Goal: Information Seeking & Learning: Learn about a topic

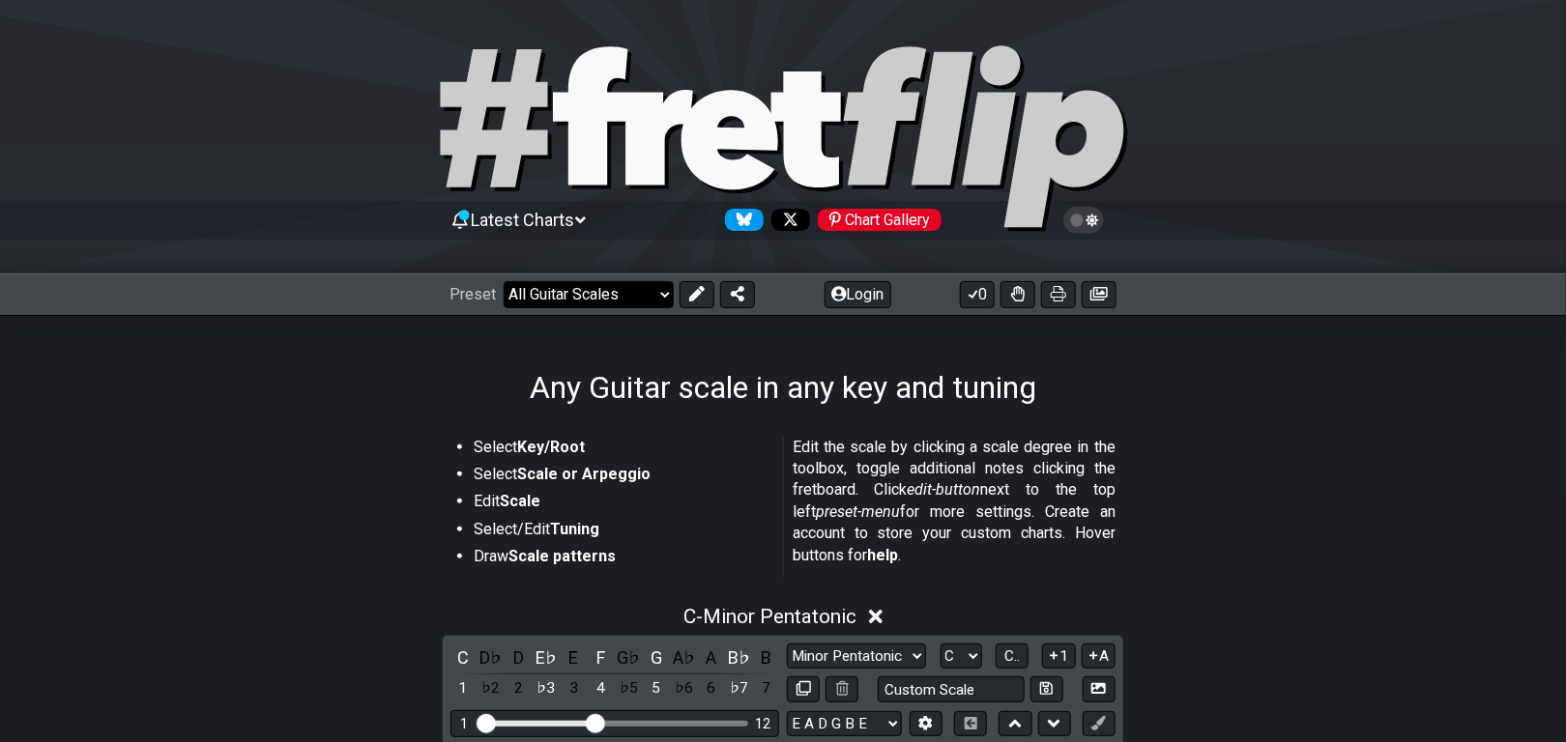
click at [504, 281] on select "Welcome to #fretflip! Initial Preset Custom Preset Minor Pentatonic Major Penta…" at bounding box center [589, 294] width 170 height 27
click option "3NPS and CAGED-shapes" at bounding box center [0, 0] width 0 height 0
select select "/3nps-caged-shapes"
select select "A"
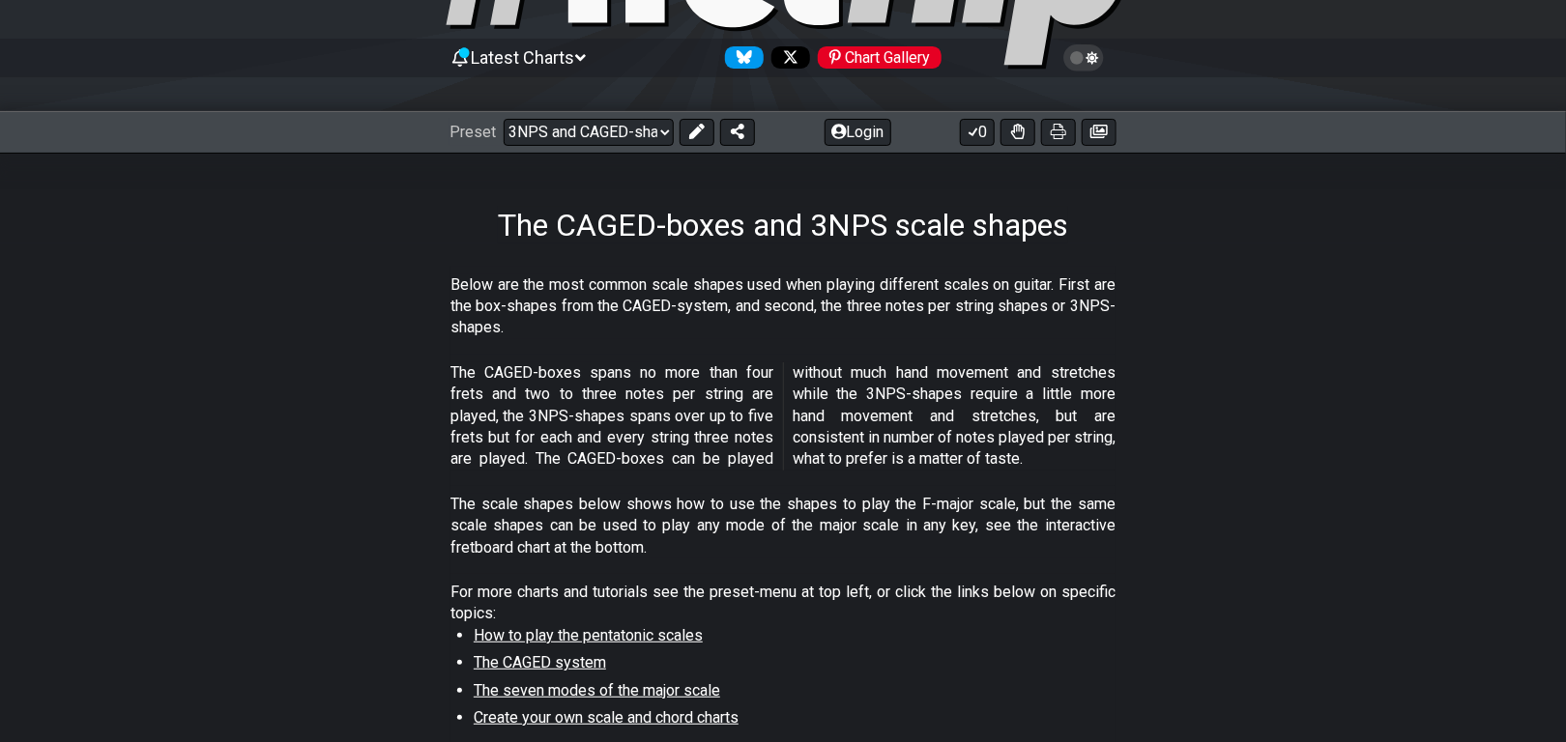
scroll to position [117, 0]
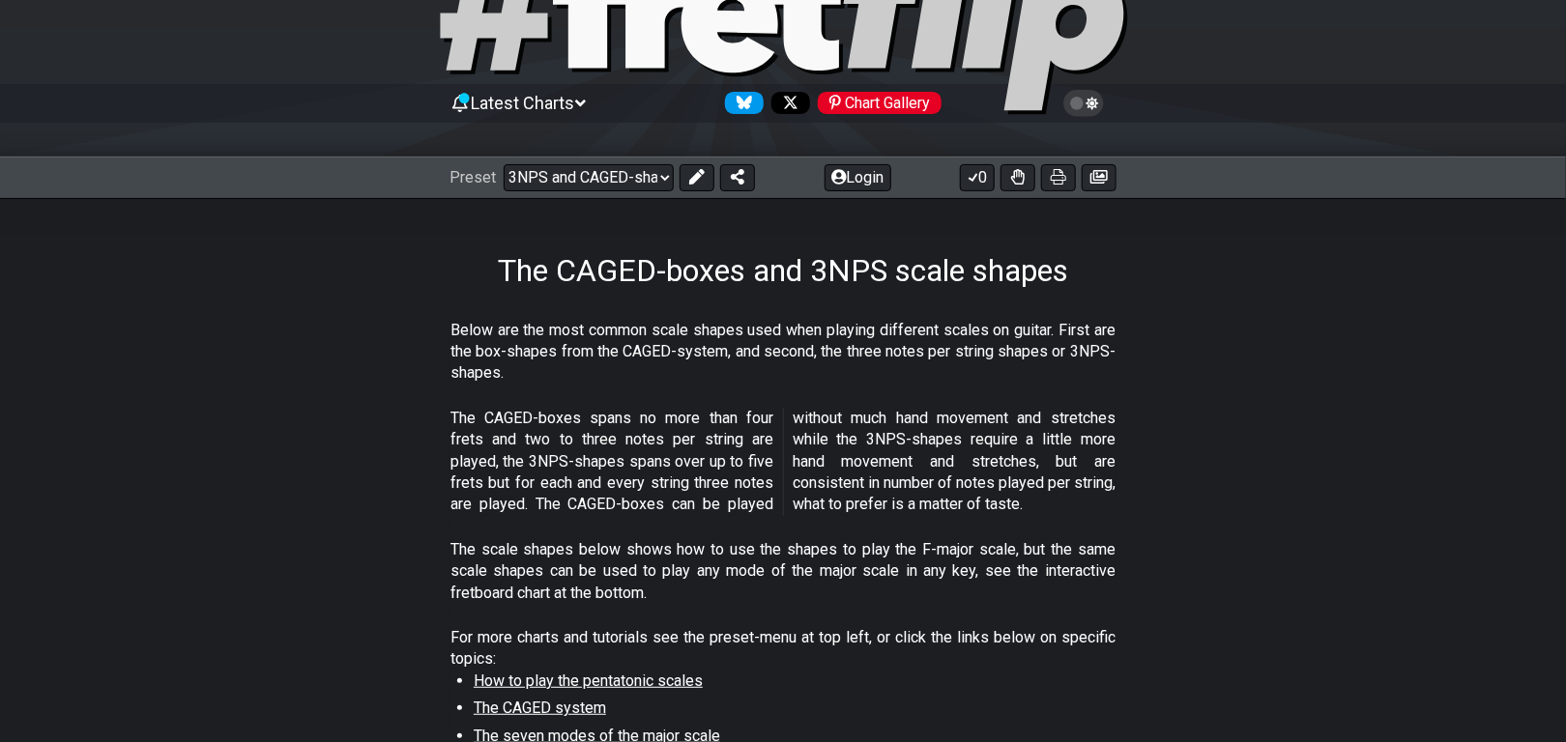
click at [575, 102] on span "Latest Charts" at bounding box center [523, 103] width 103 height 20
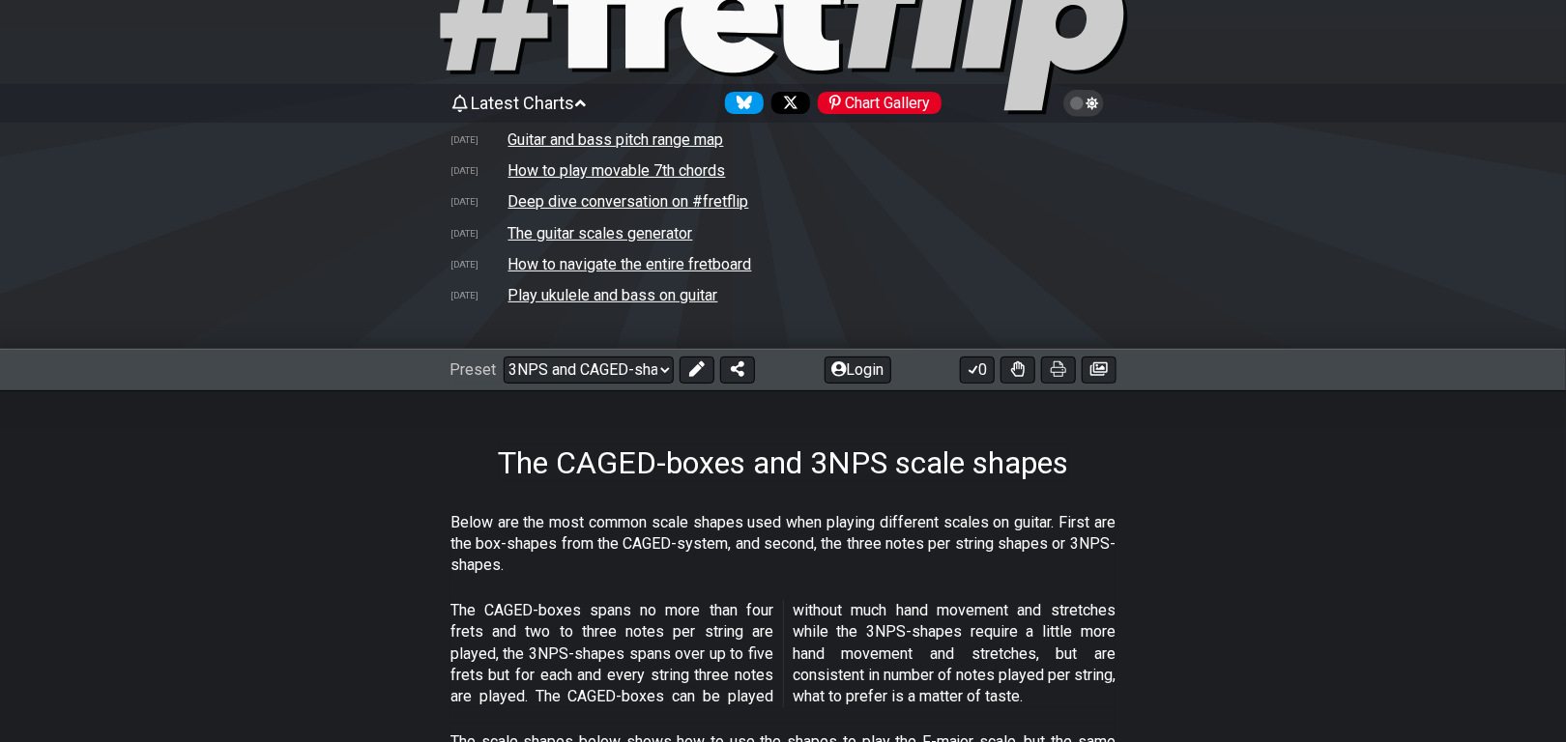
click at [869, 102] on div "Chart Gallery" at bounding box center [880, 103] width 124 height 22
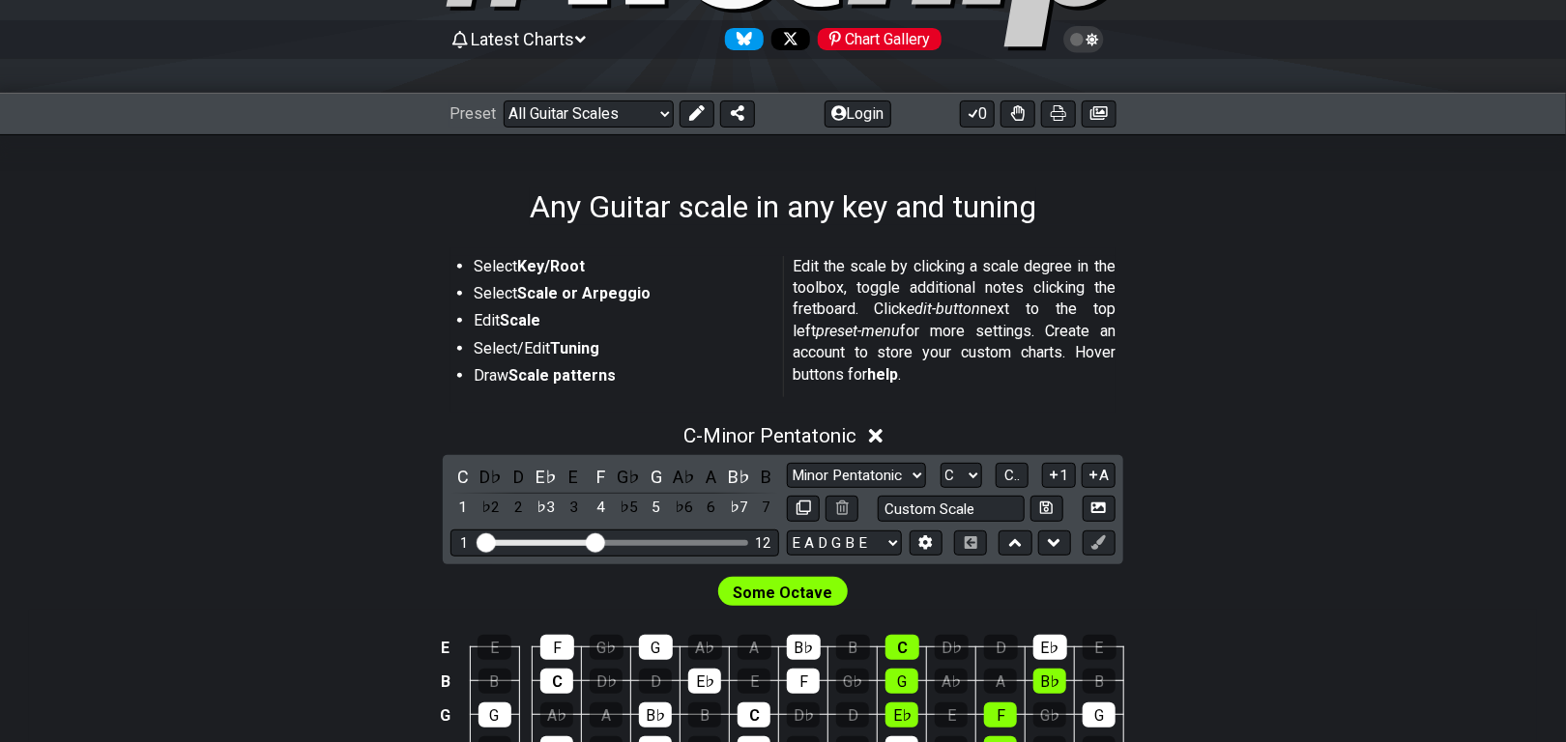
scroll to position [235, 0]
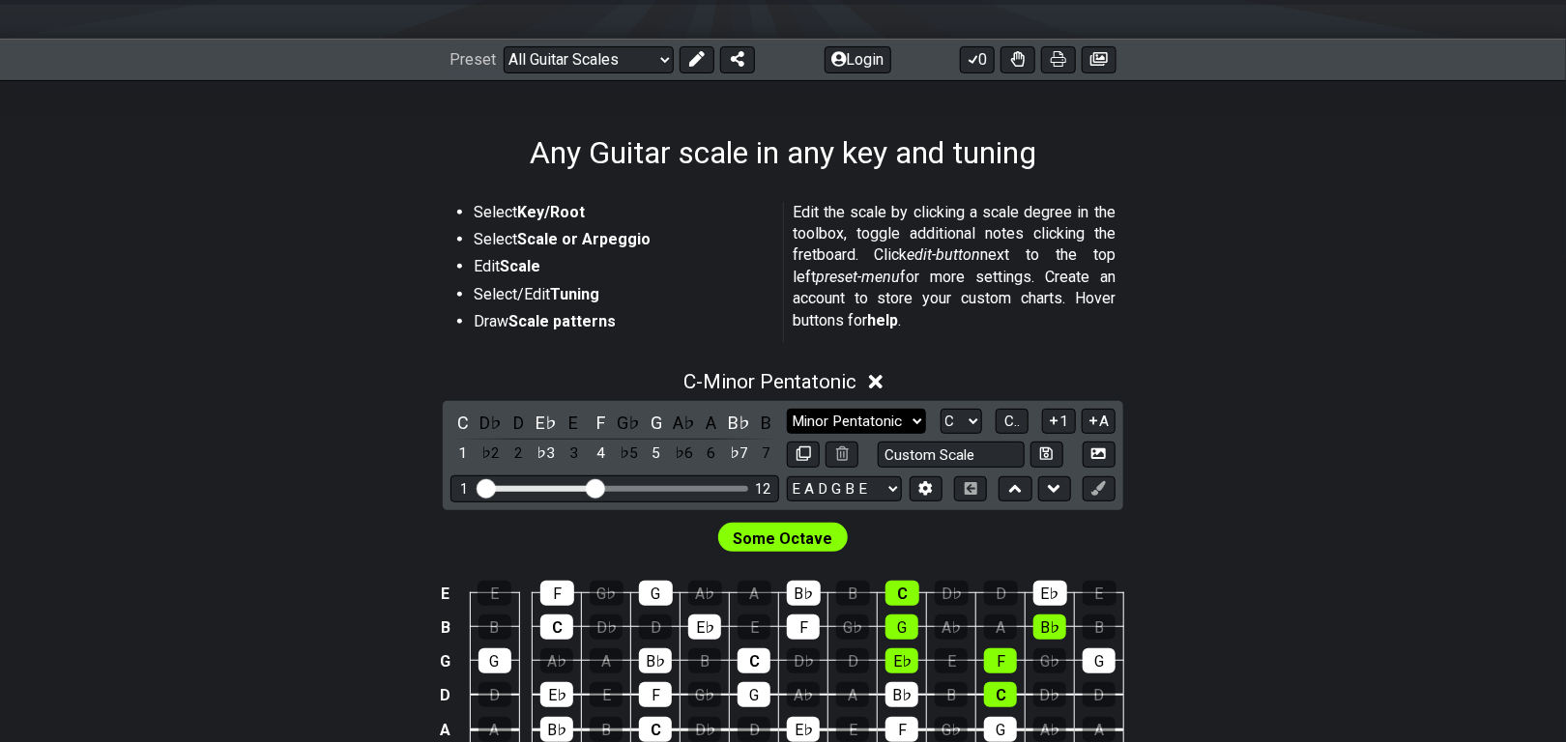
click at [787, 409] on select "Minor Pentatonic Root Minor Pentatonic Major Pentatonic Minor Blues Major Blues…" at bounding box center [856, 422] width 139 height 26
select select "Minor / Aeolian"
click option "Minor / Aeolian" at bounding box center [0, 0] width 0 height 0
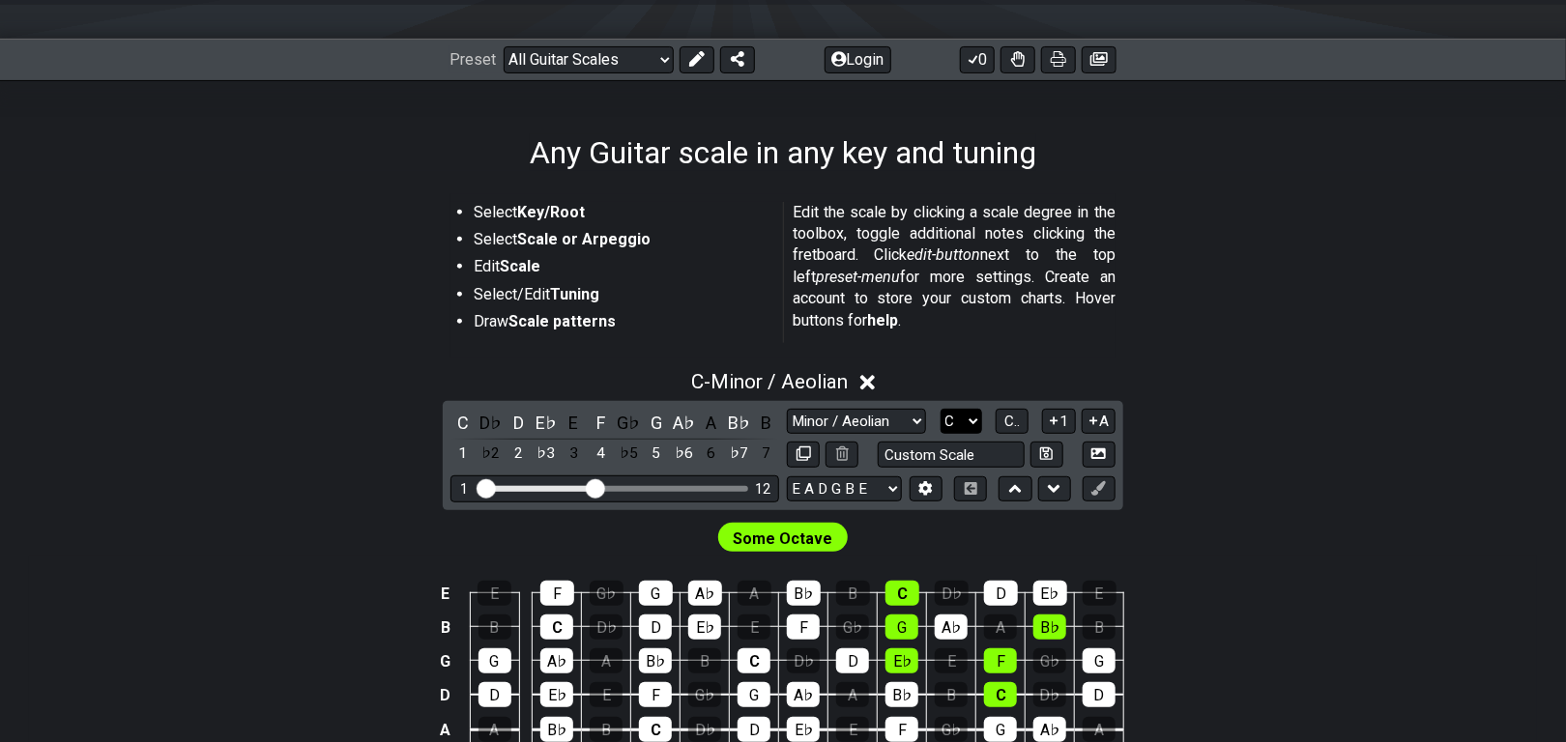
click at [941, 409] on select "A♭ A A♯ B♭ B C C♯ D♭ D D♯ E♭ E F F♯ G♭ G G♯" at bounding box center [962, 422] width 42 height 26
select select "B"
click option "B" at bounding box center [0, 0] width 0 height 0
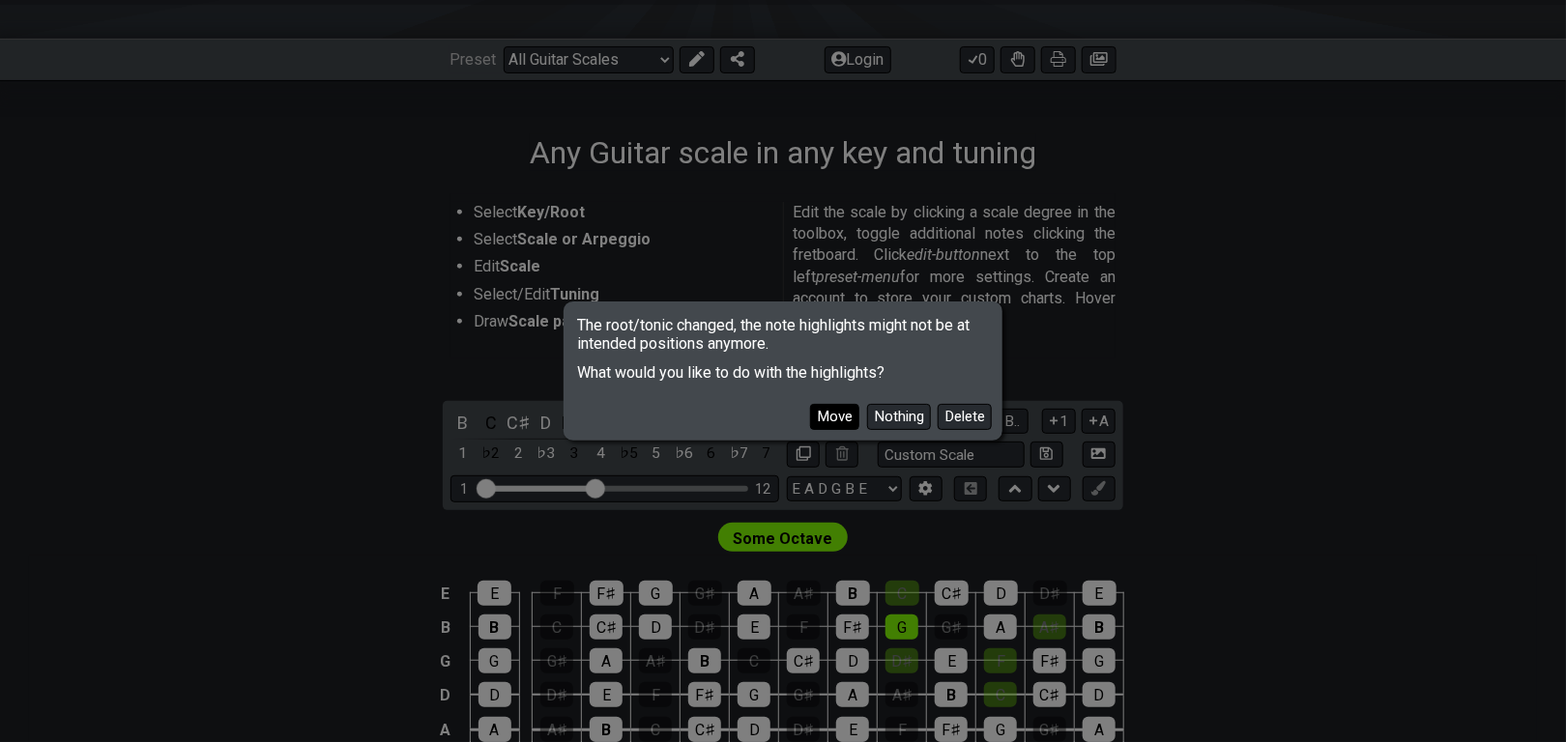
click at [850, 421] on button "Move" at bounding box center [834, 417] width 49 height 26
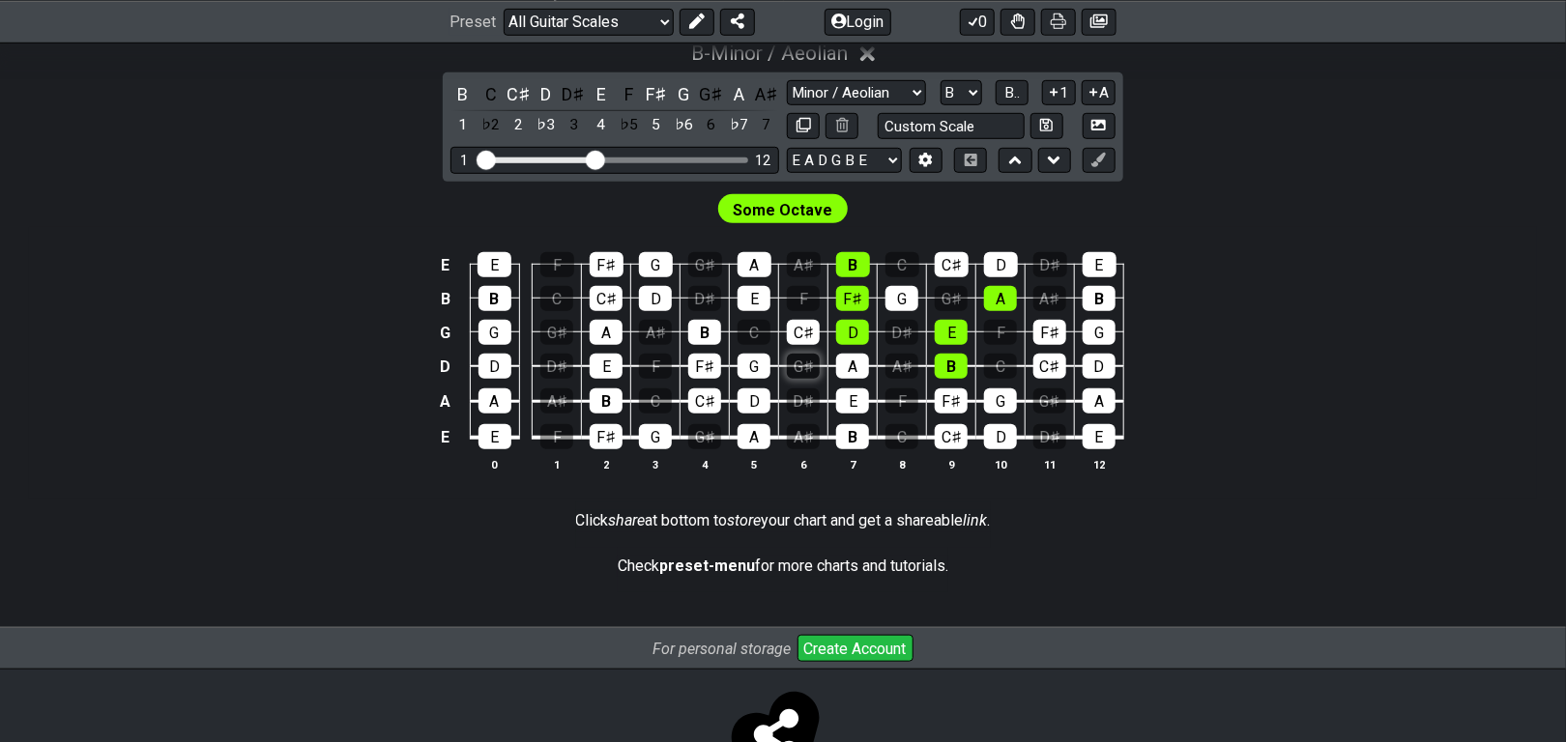
scroll to position [587, 0]
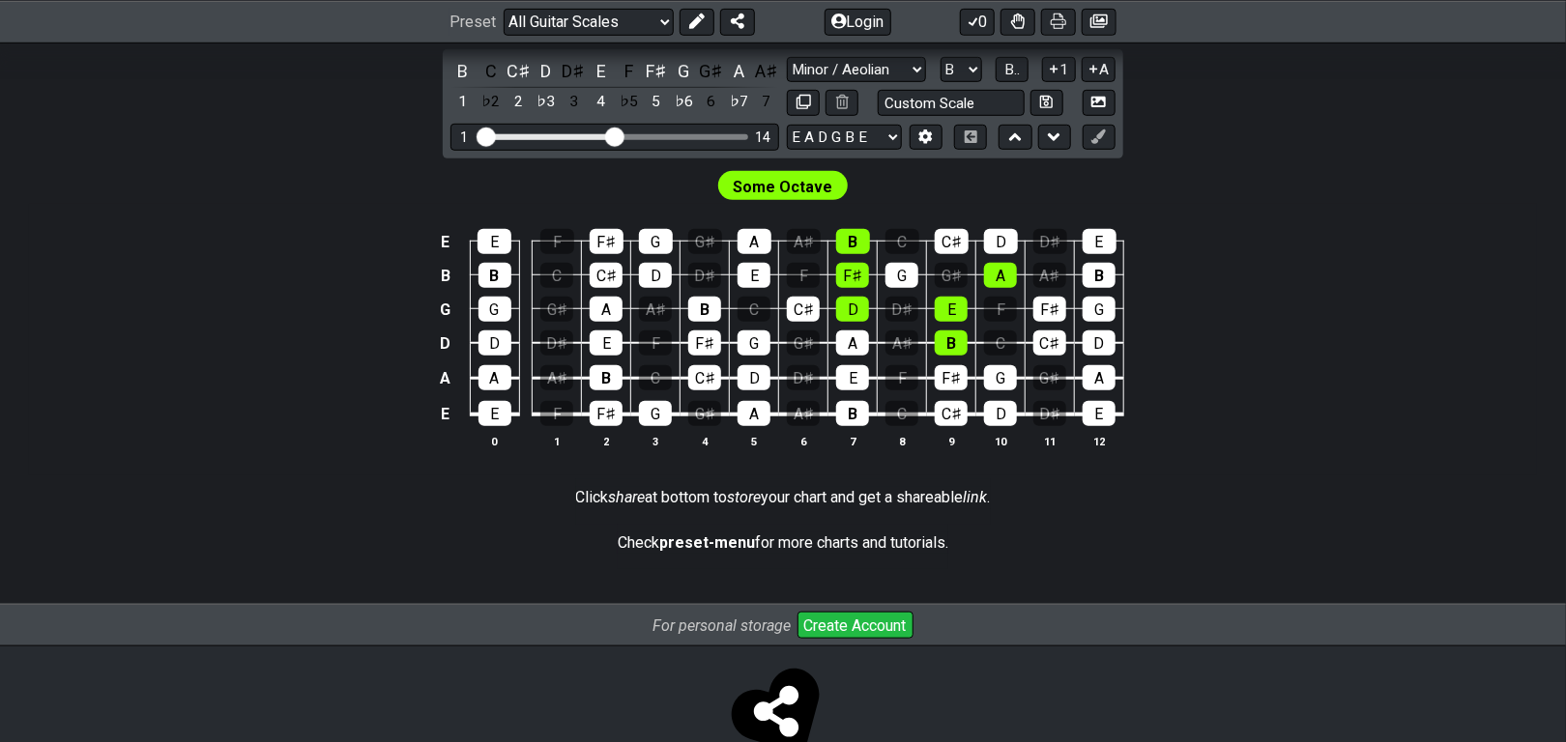
drag, startPoint x: 579, startPoint y: 198, endPoint x: 596, endPoint y: 199, distance: 16.5
click at [596, 135] on input "Visible fret range" at bounding box center [615, 135] width 275 height 0
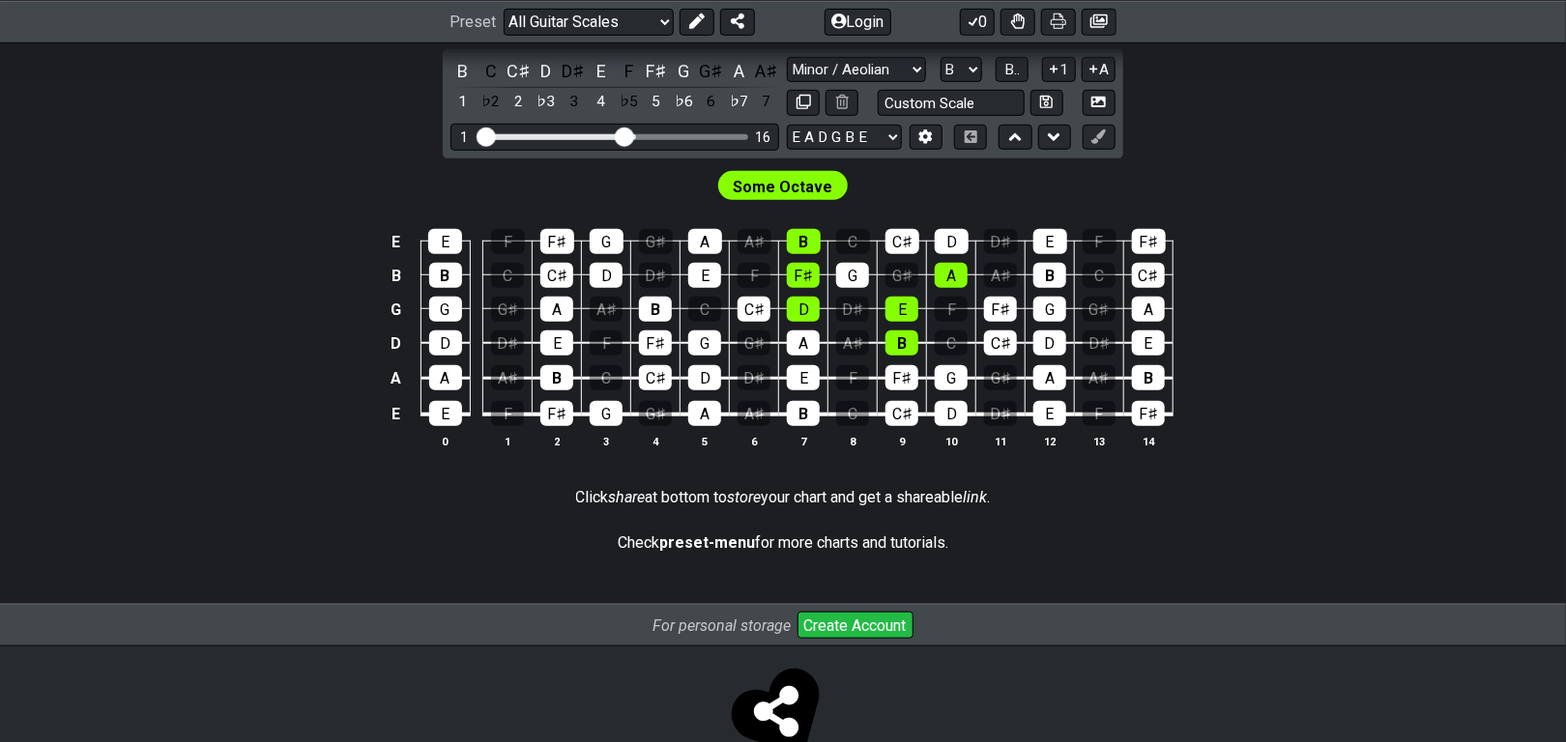
drag, startPoint x: 596, startPoint y: 200, endPoint x: 606, endPoint y: 208, distance: 13.1
click at [607, 135] on input "Visible fret range" at bounding box center [615, 135] width 275 height 0
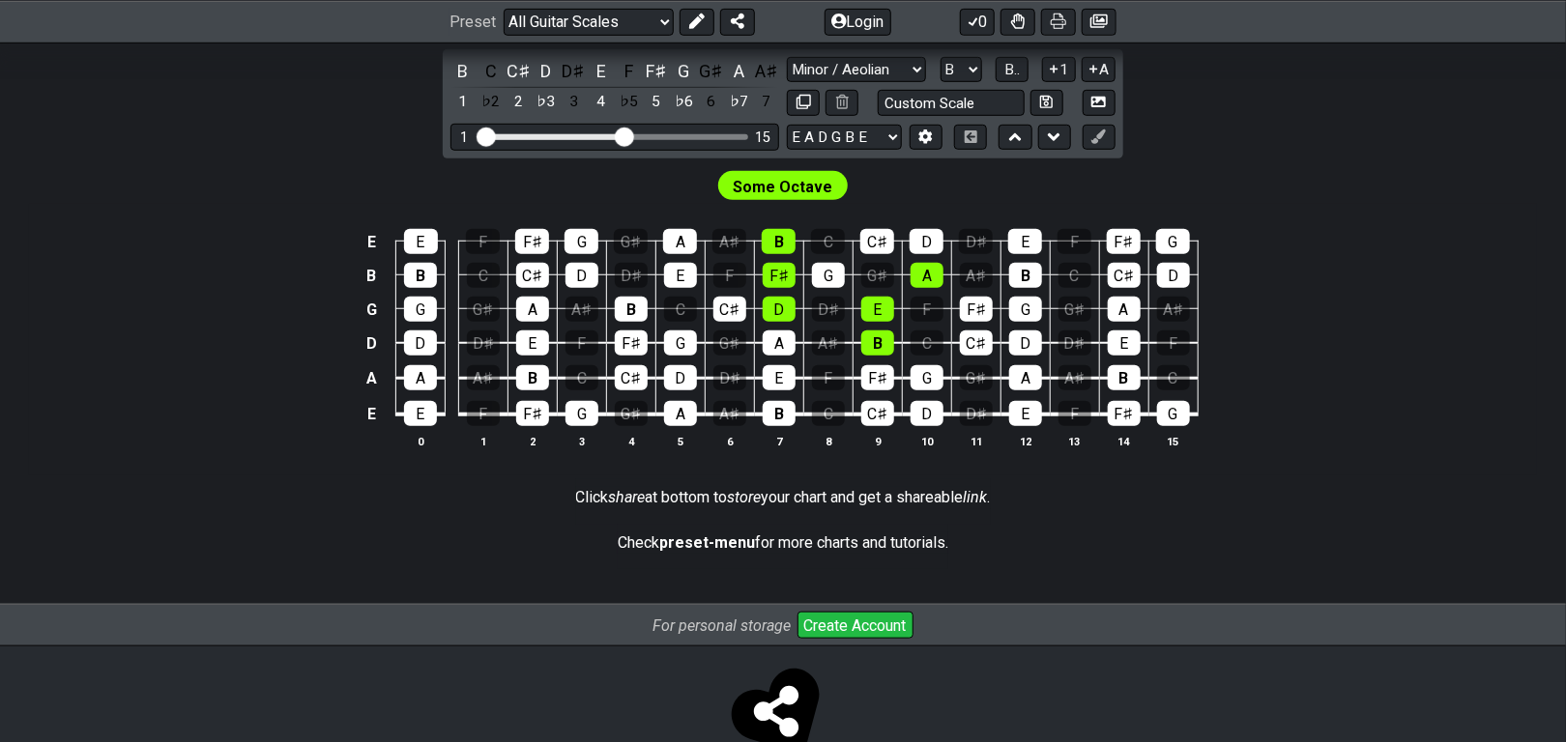
click at [782, 201] on span "Some Octave" at bounding box center [784, 187] width 100 height 28
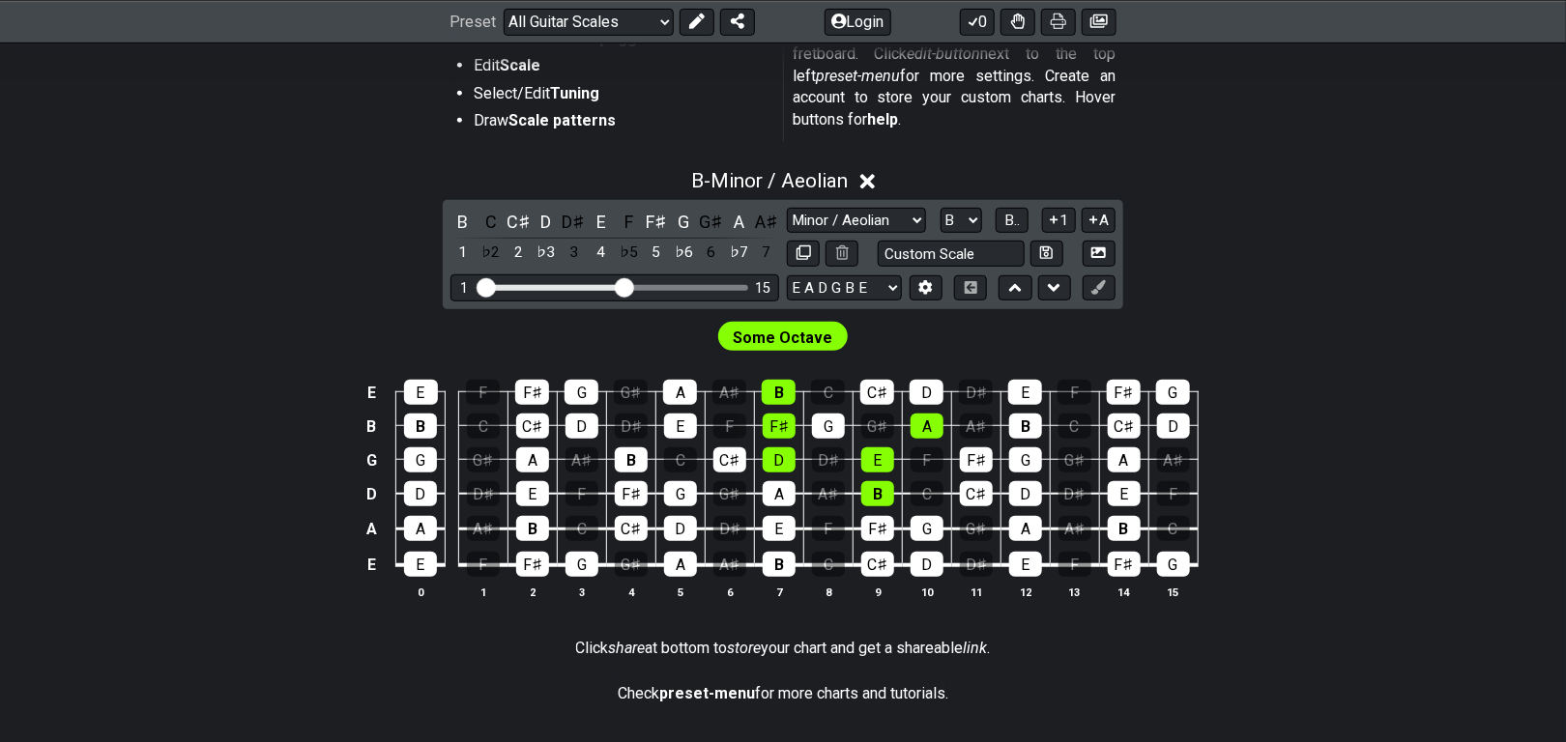
scroll to position [435, 0]
click at [933, 296] on icon at bounding box center [926, 288] width 14 height 15
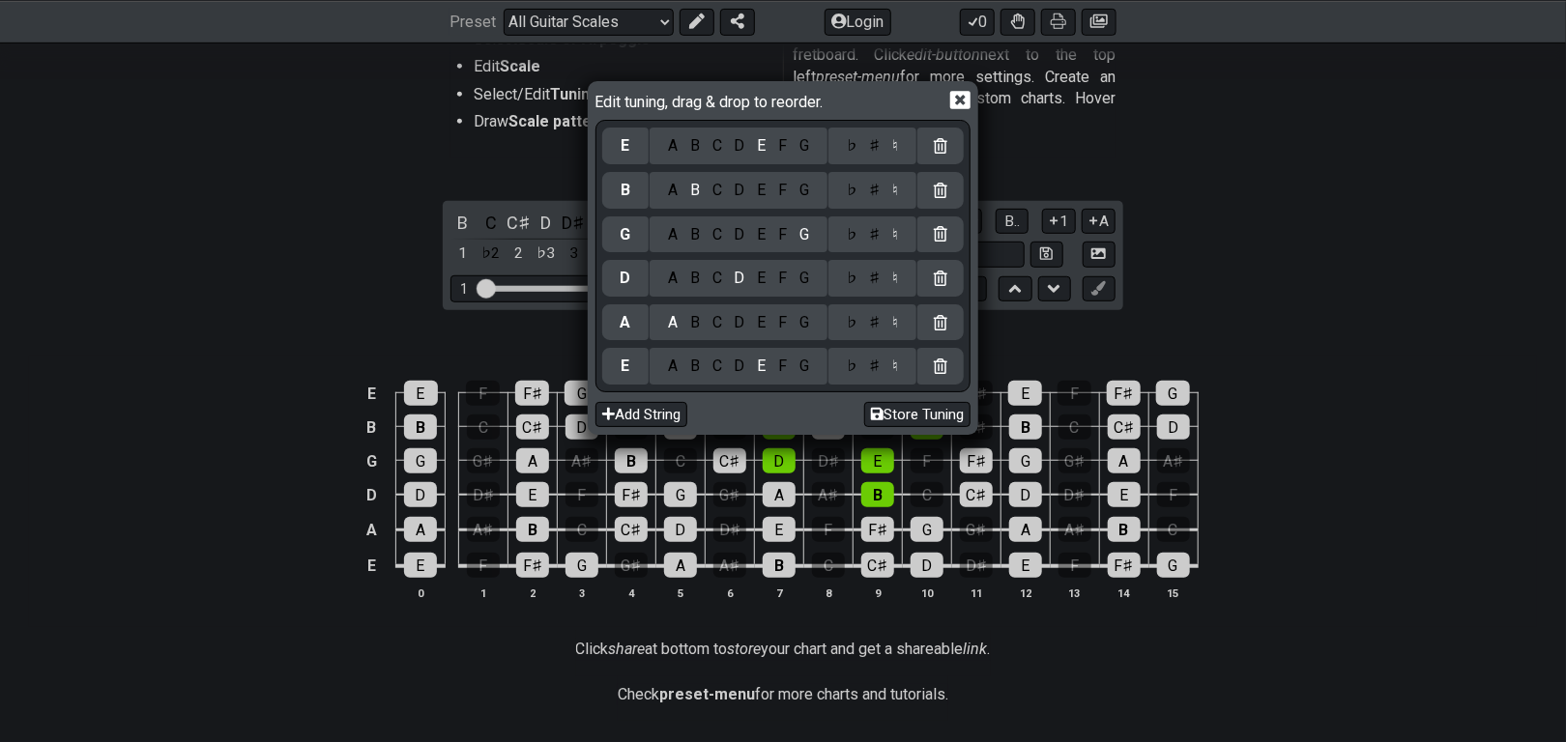
click at [971, 106] on icon at bounding box center [960, 100] width 20 height 18
